Goal: Task Accomplishment & Management: Manage account settings

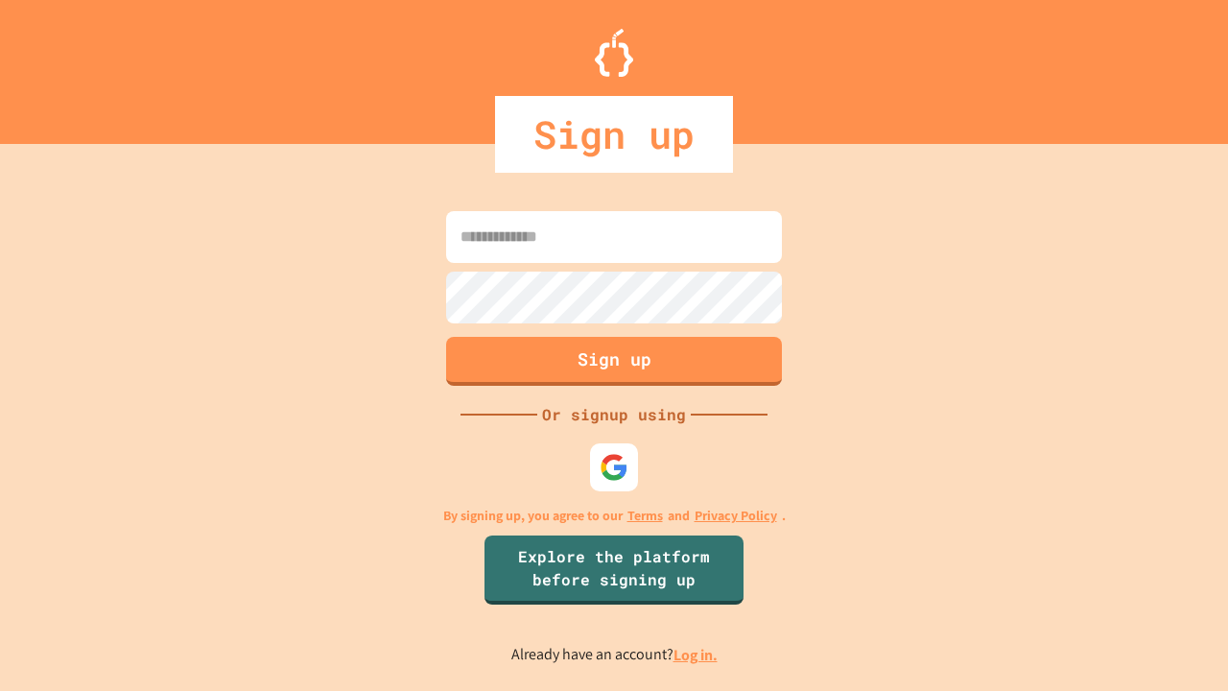
click at [697, 654] on link "Log in." at bounding box center [696, 655] width 44 height 20
